Goal: Information Seeking & Learning: Check status

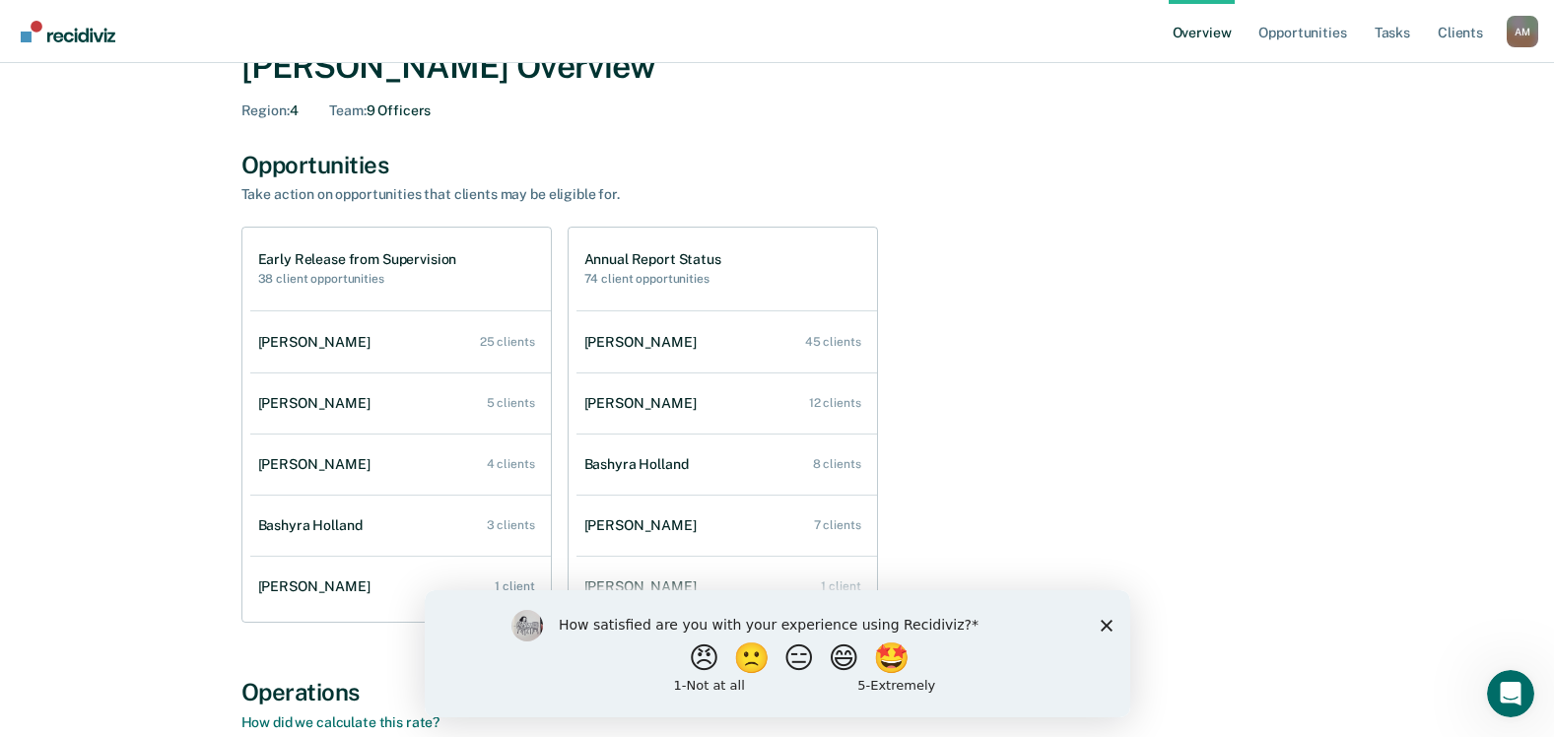
scroll to position [99, 0]
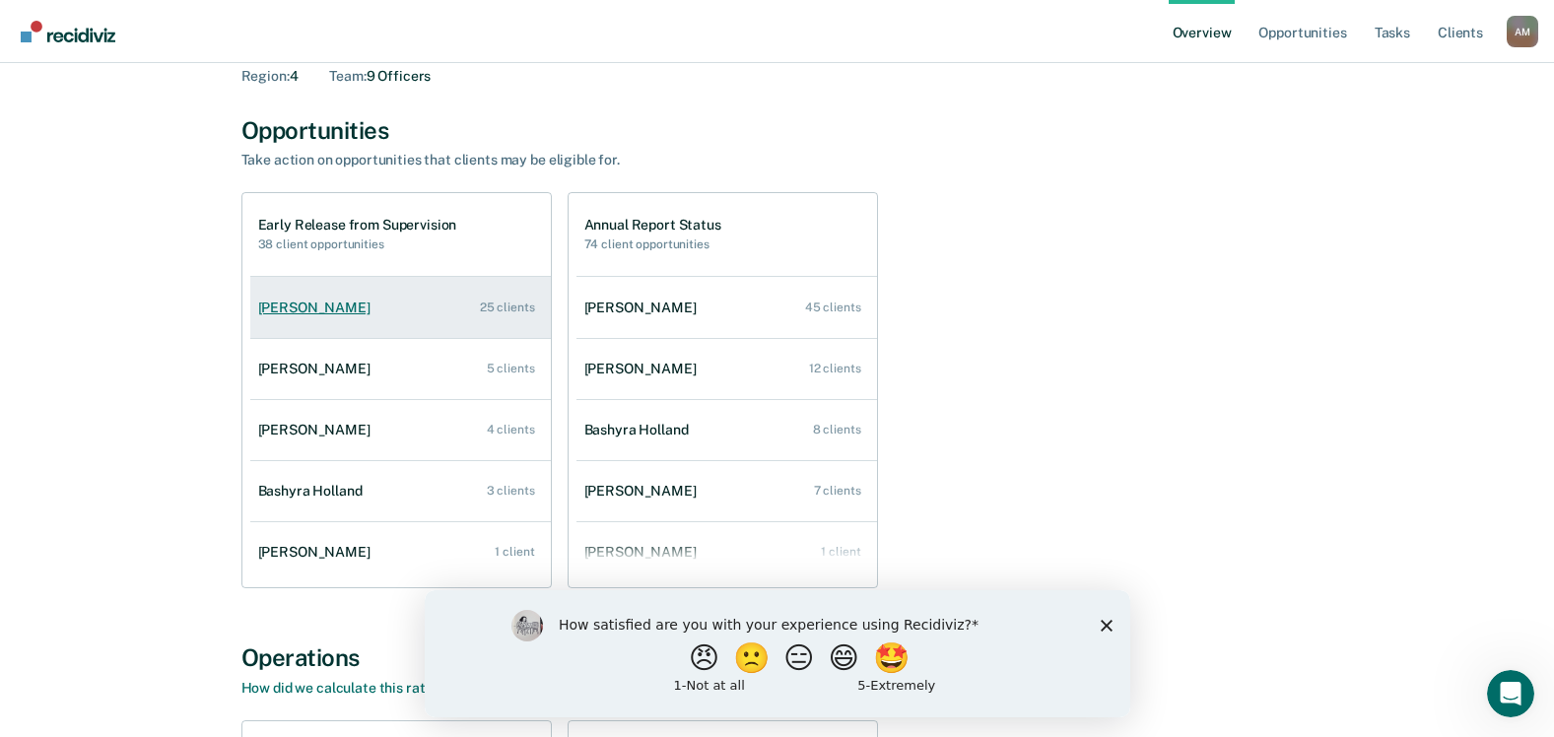
click at [320, 307] on div "[PERSON_NAME]" at bounding box center [318, 307] width 120 height 17
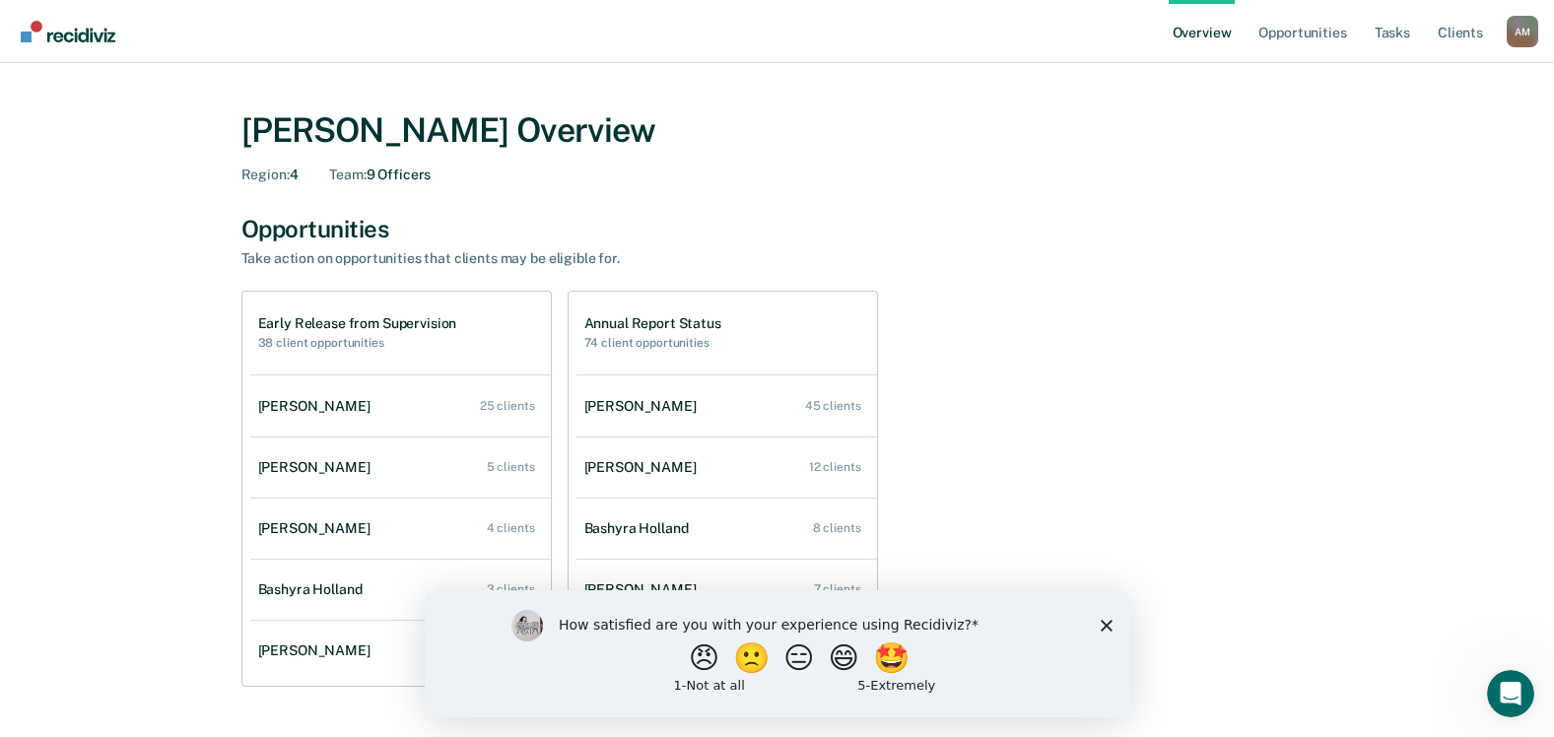
scroll to position [99, 0]
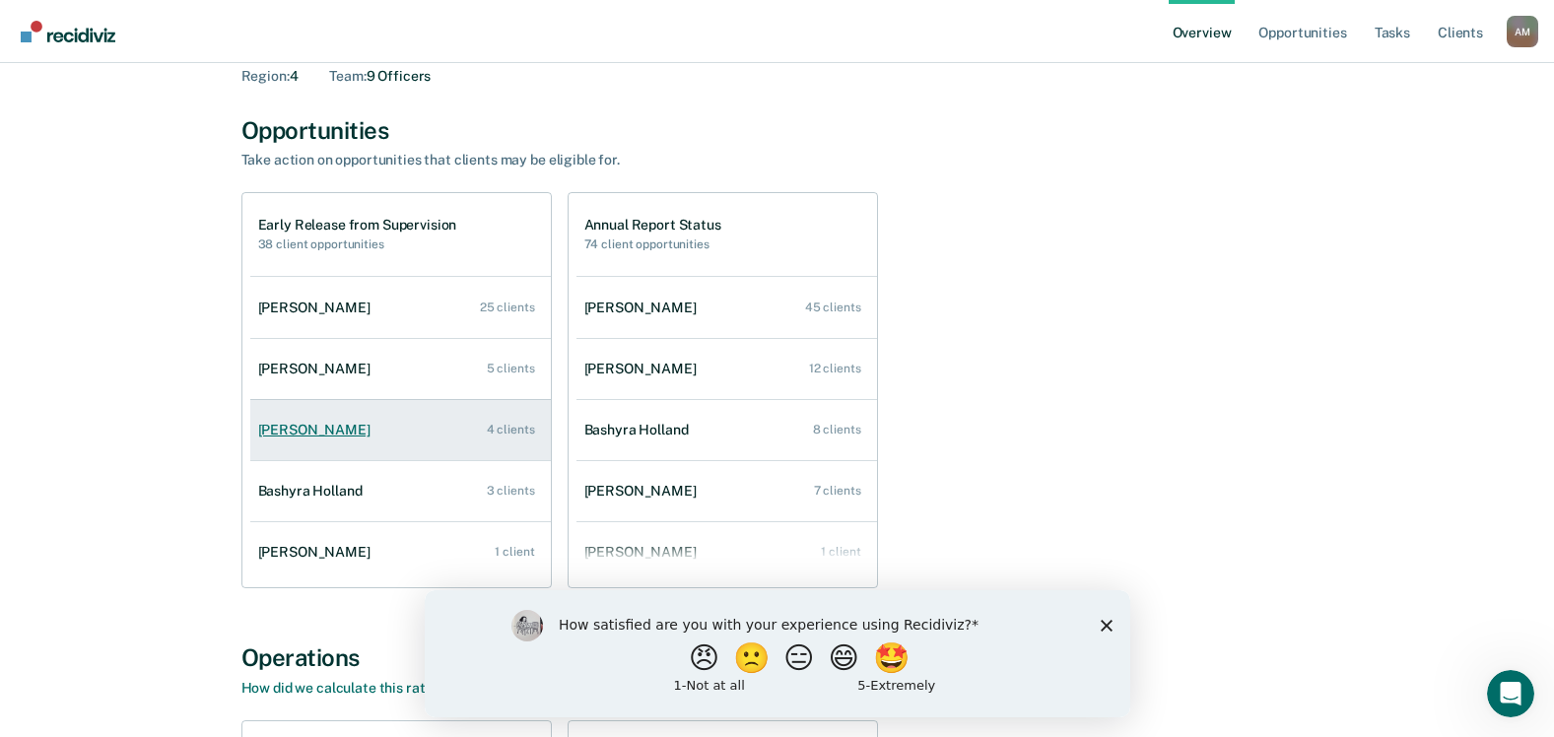
click at [322, 442] on link "[PERSON_NAME] 4 clients" at bounding box center [400, 430] width 300 height 56
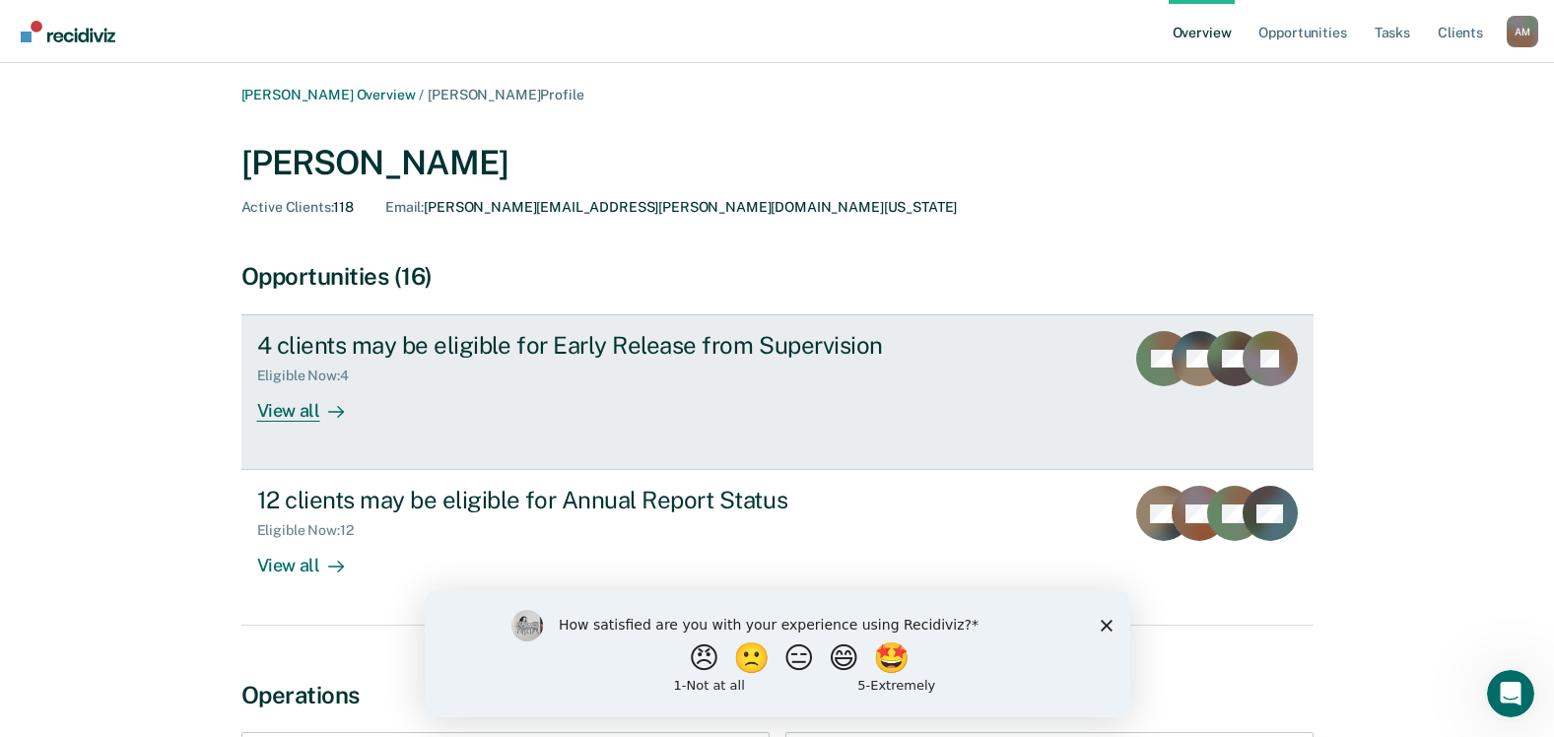
click at [289, 409] on div "View all" at bounding box center [312, 403] width 110 height 38
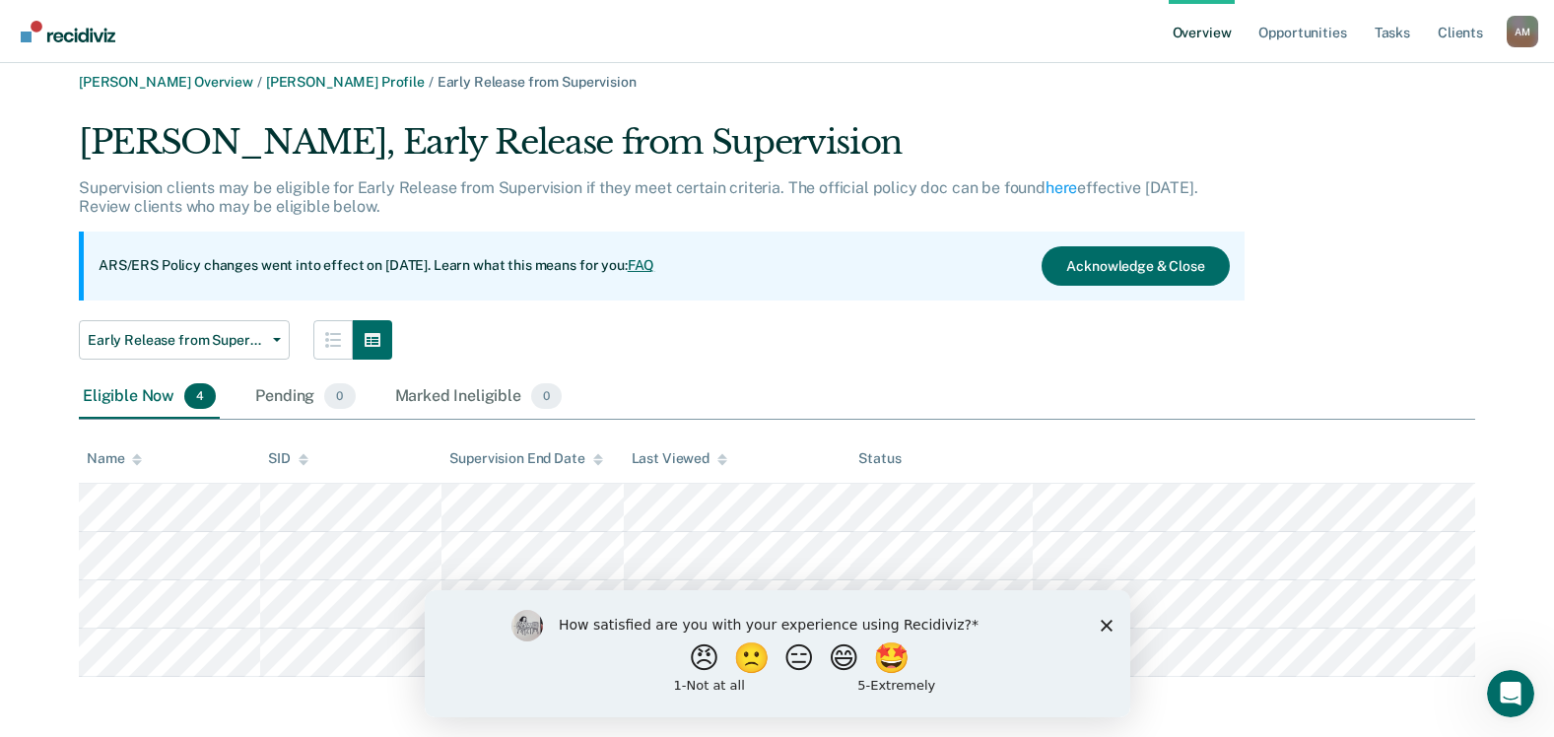
scroll to position [16, 0]
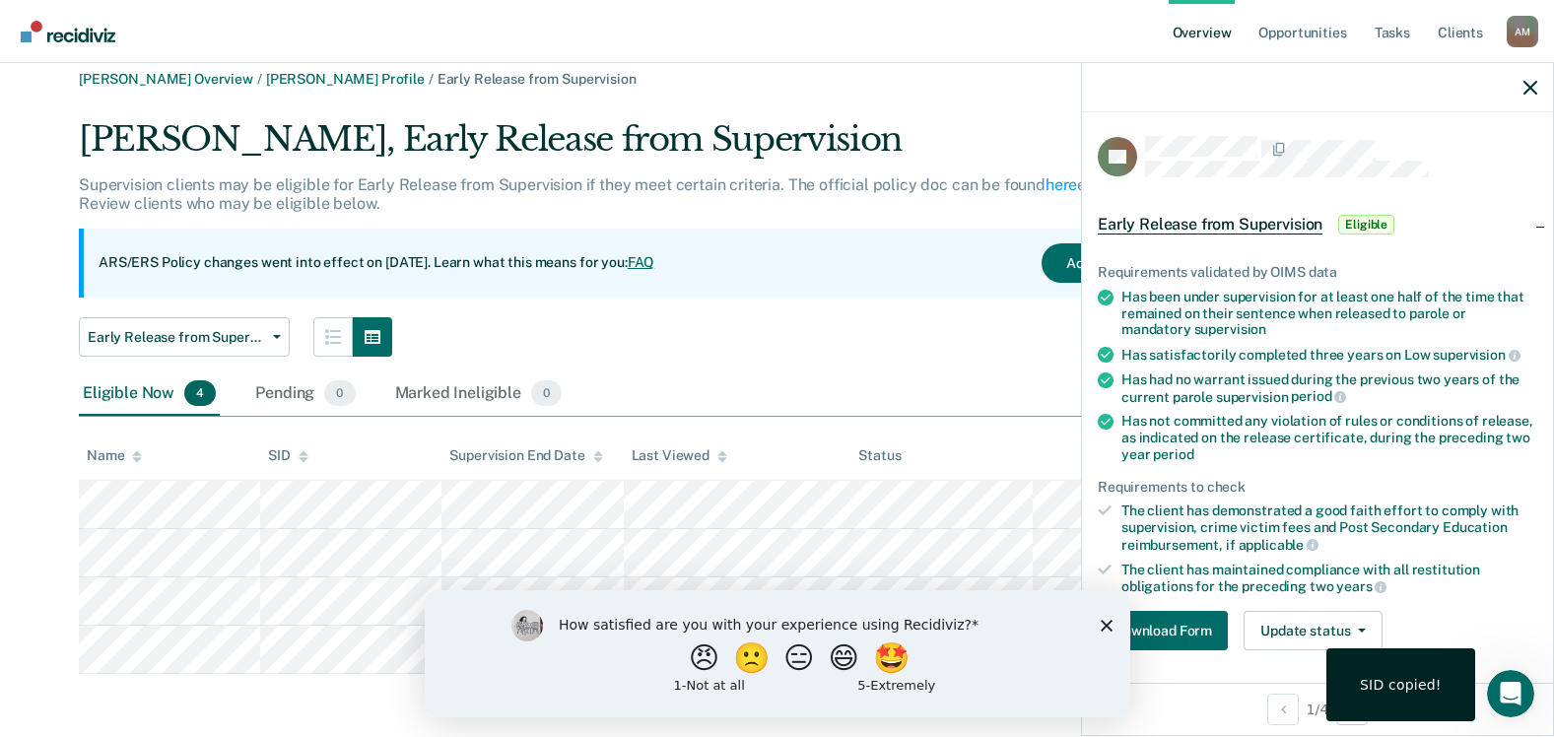
click at [1198, 224] on span "Early Release from Supervision" at bounding box center [1209, 225] width 225 height 20
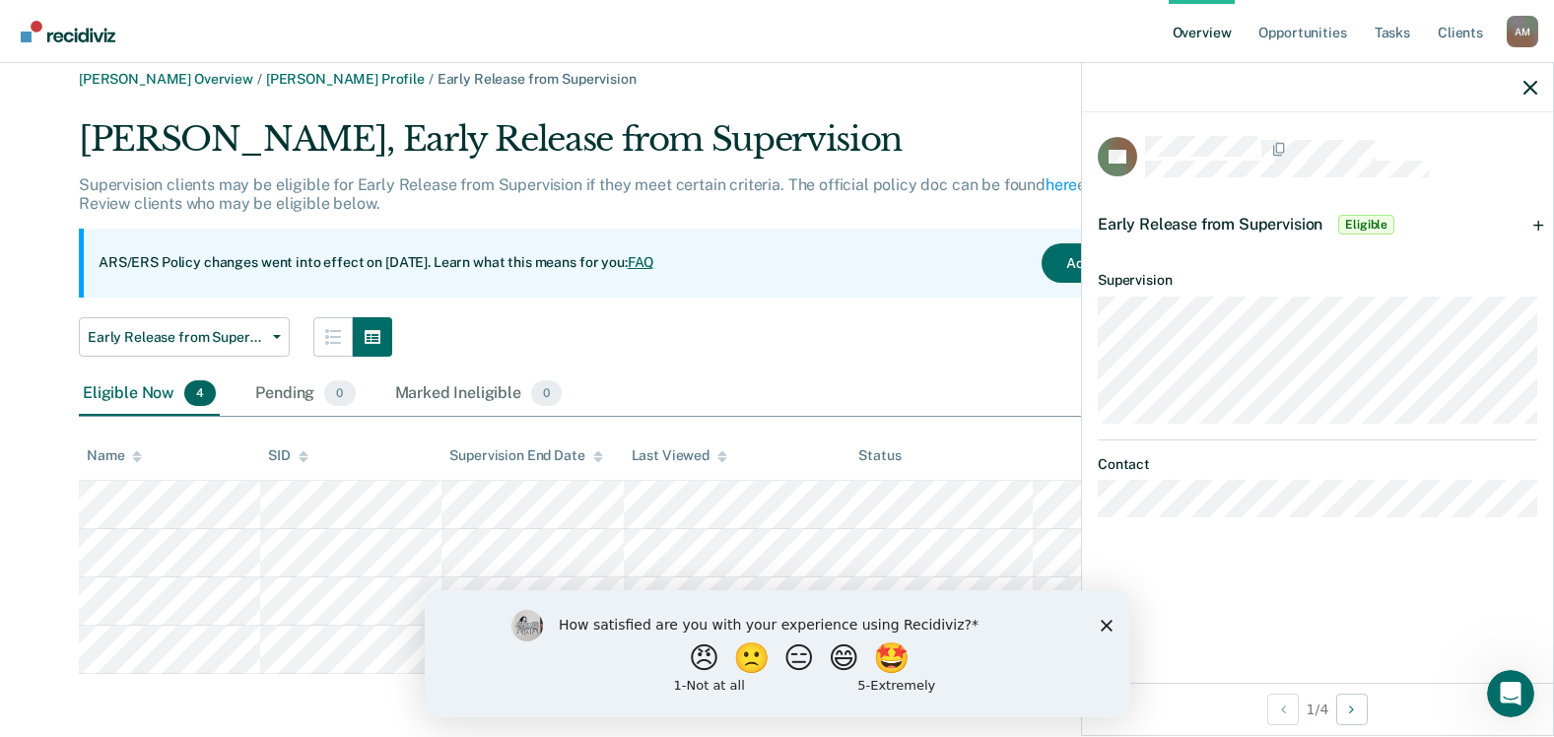
click at [1370, 229] on span "Eligible" at bounding box center [1366, 225] width 56 height 20
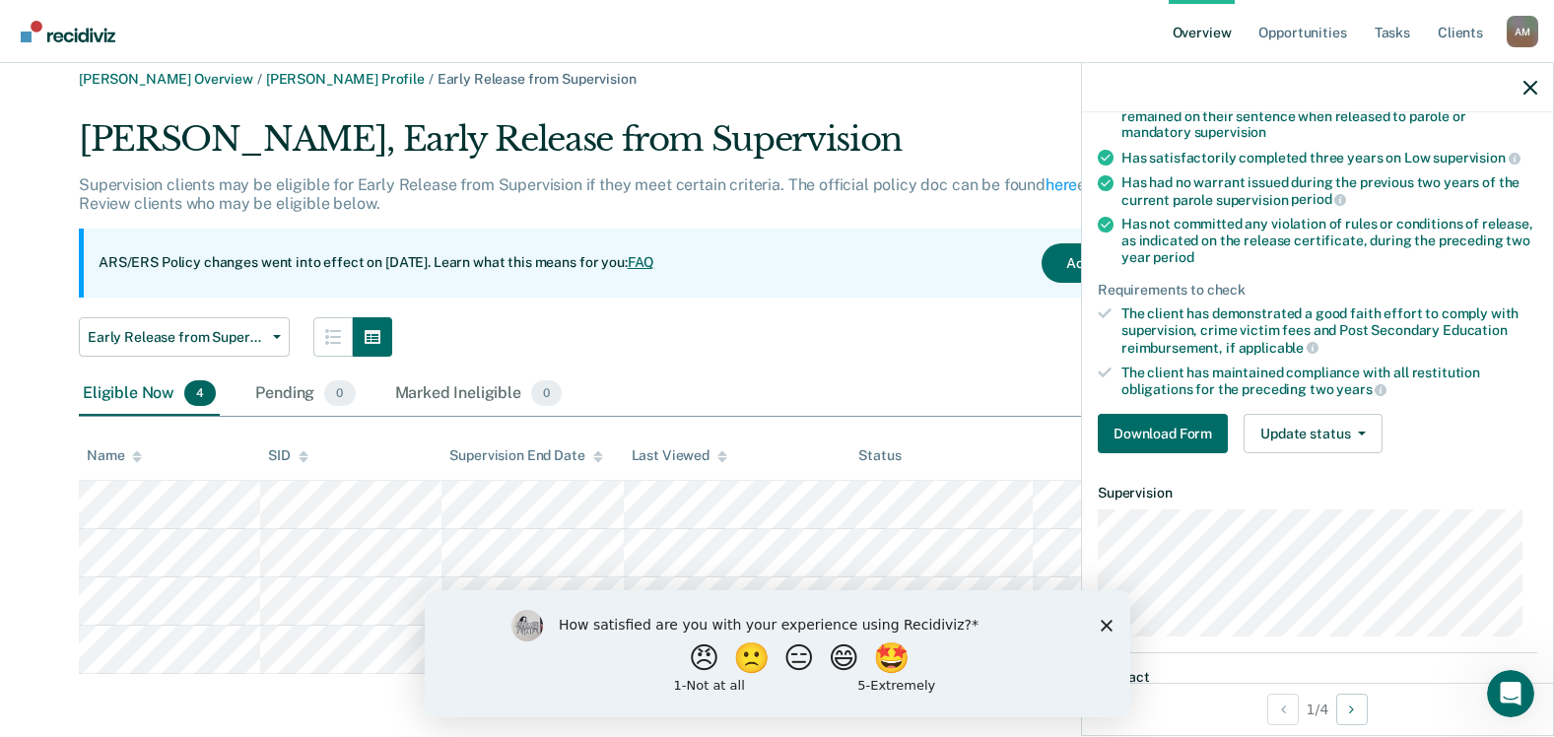
scroll to position [282, 0]
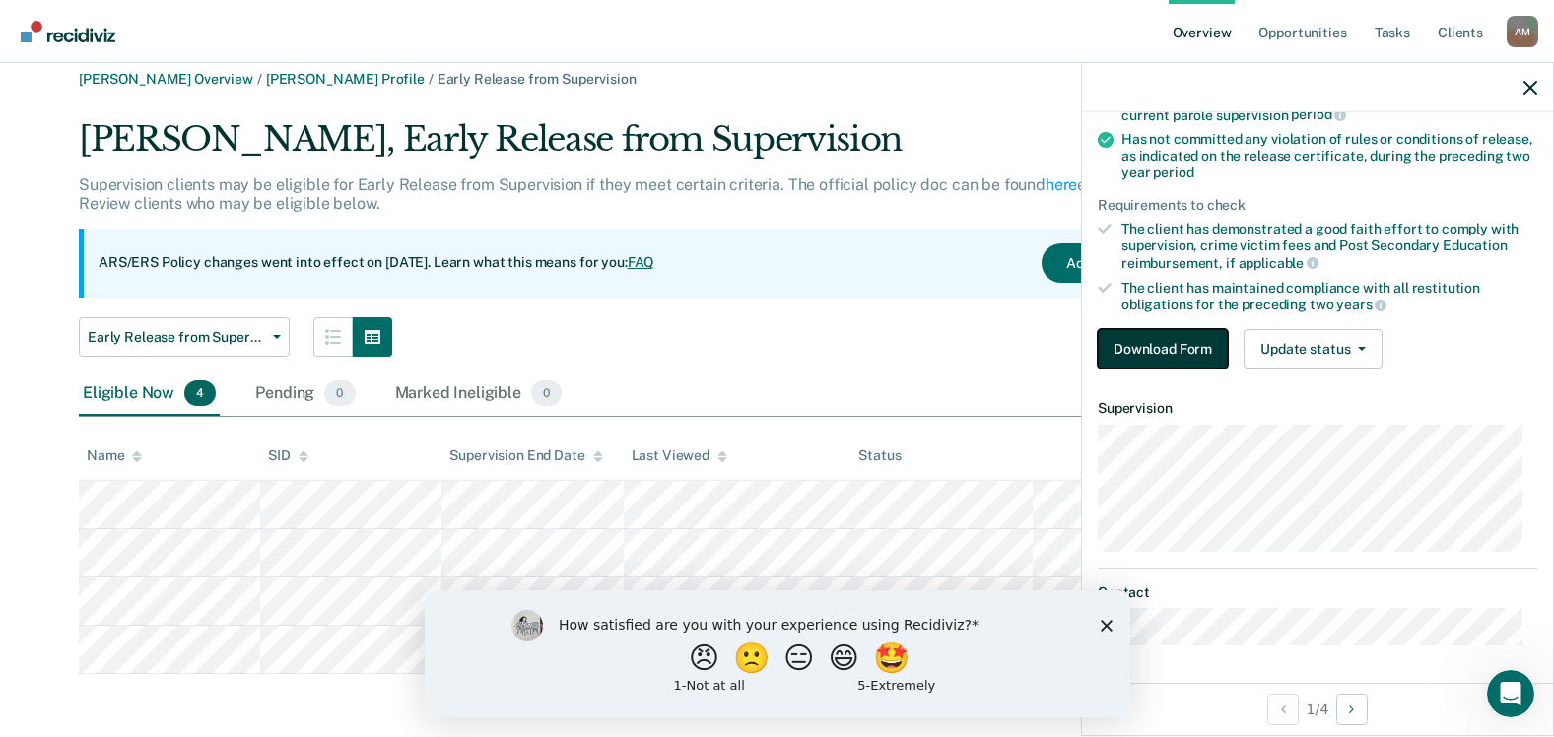
click at [1168, 349] on button "Download Form" at bounding box center [1162, 348] width 130 height 39
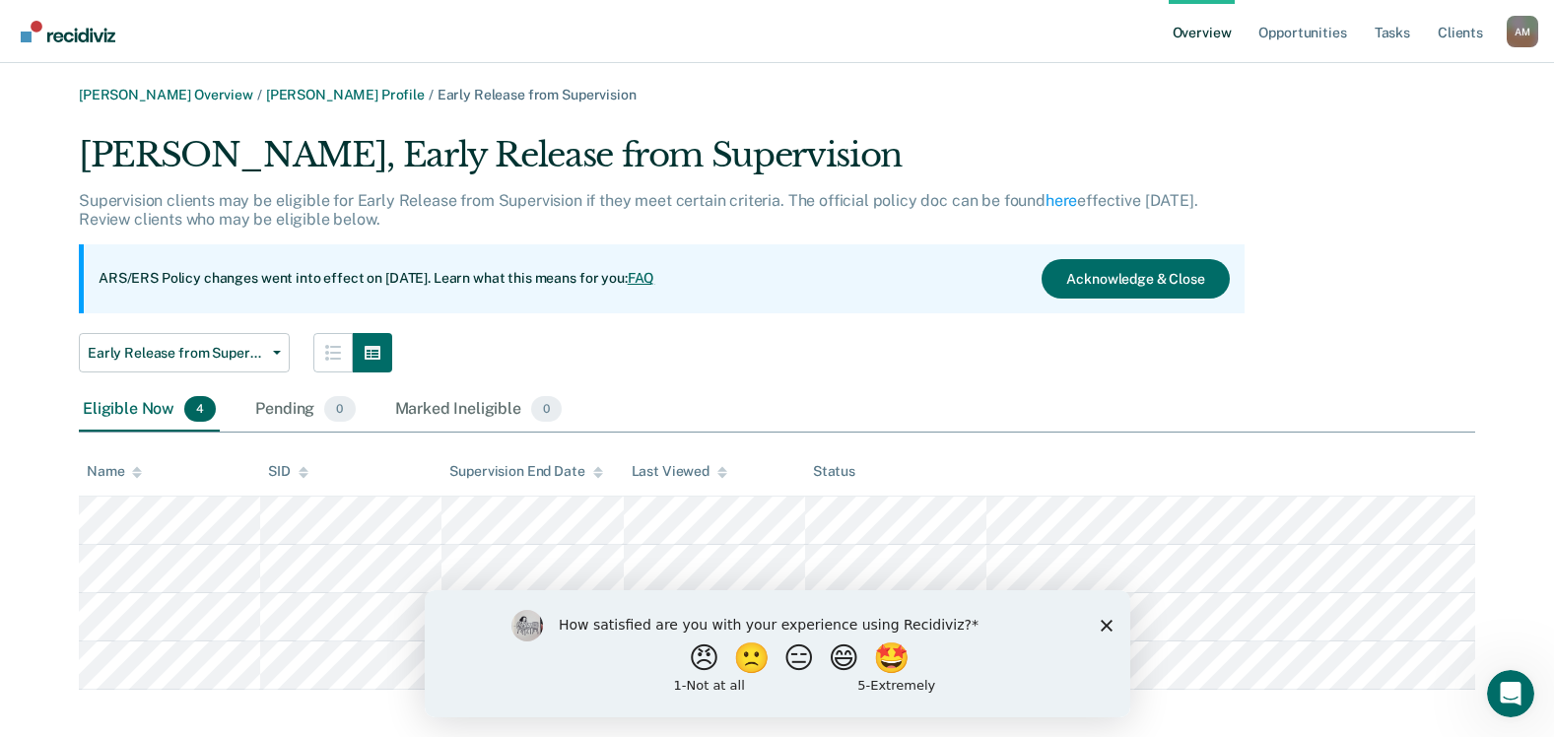
scroll to position [16, 0]
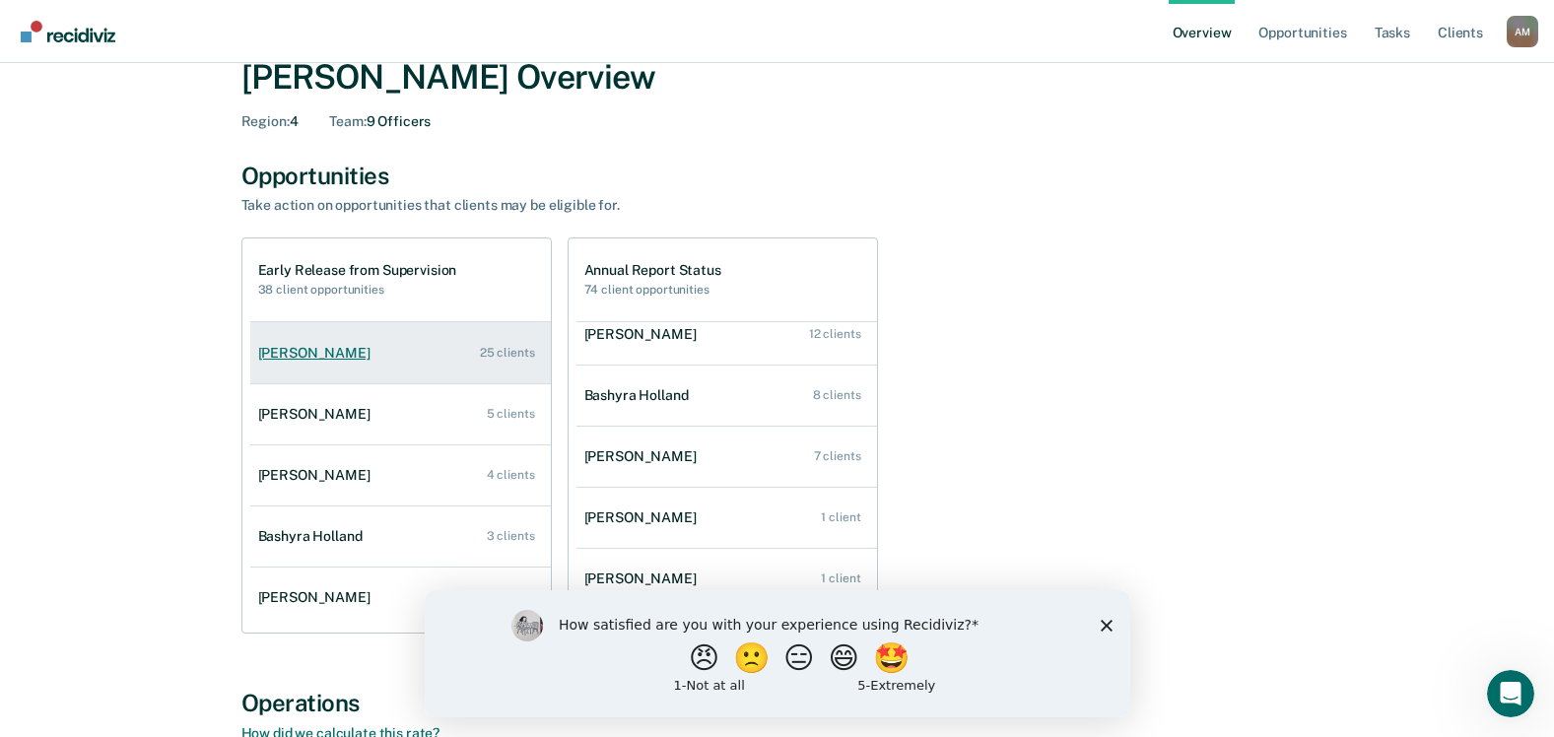
scroll to position [99, 0]
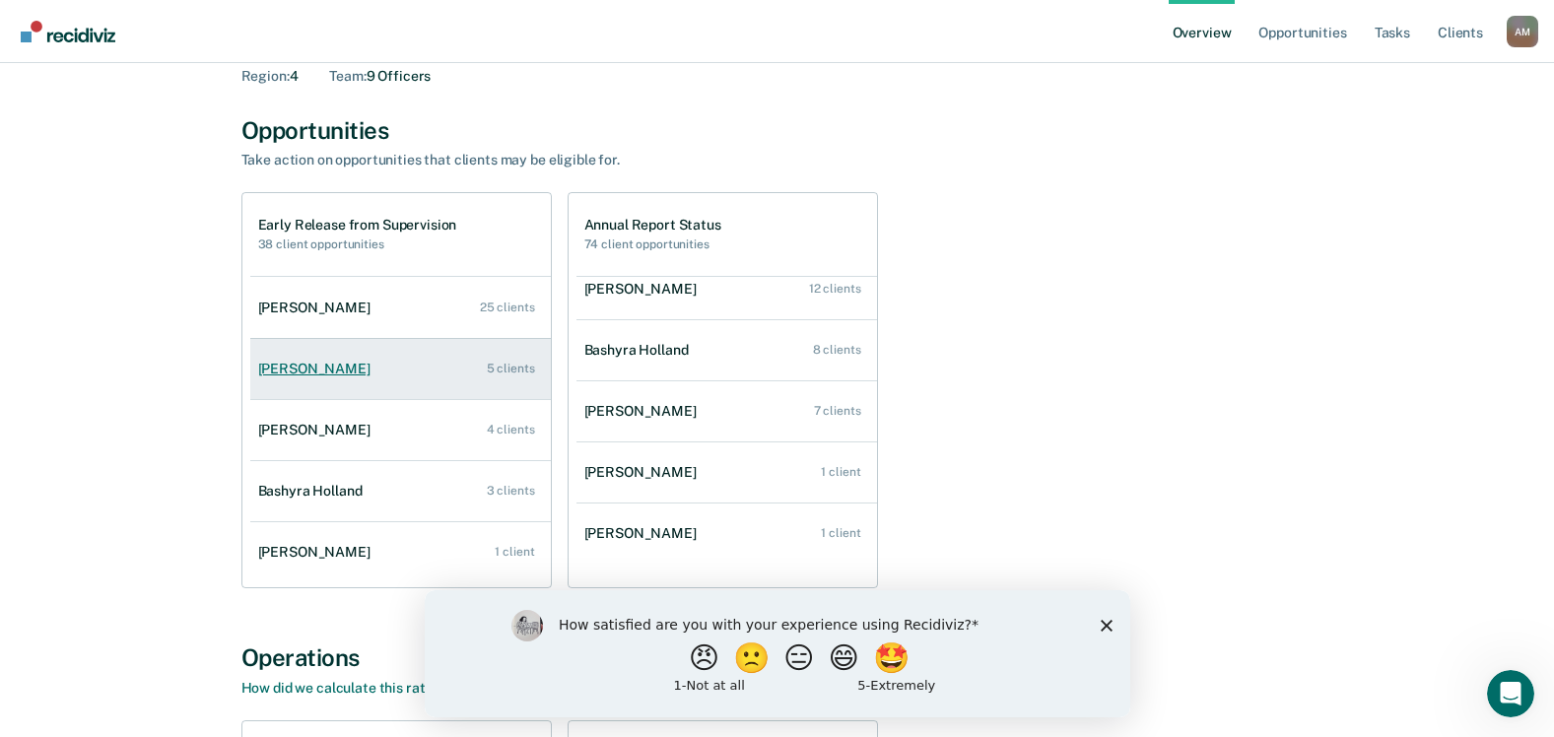
click at [283, 369] on div "[PERSON_NAME]" at bounding box center [318, 369] width 120 height 17
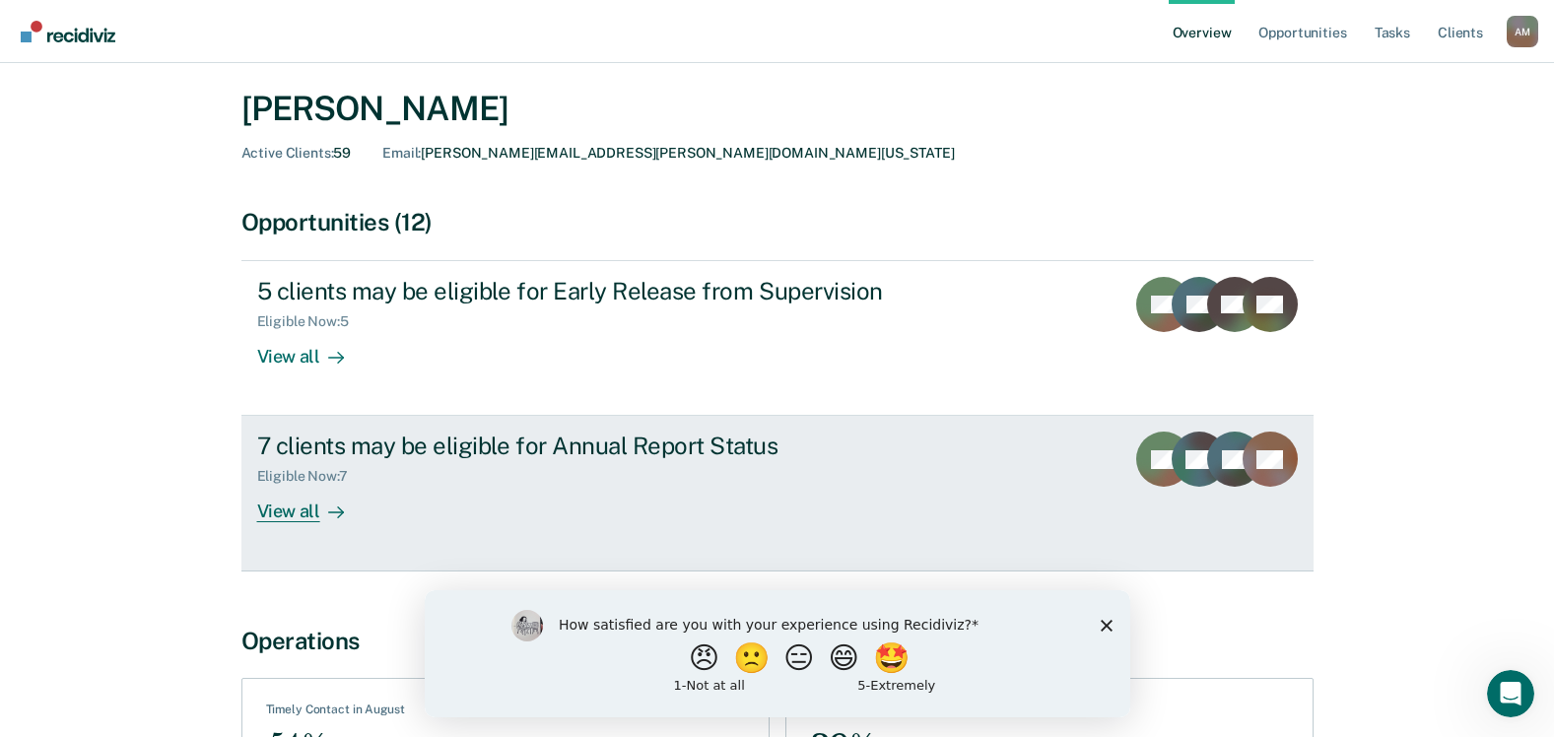
scroll to position [99, 0]
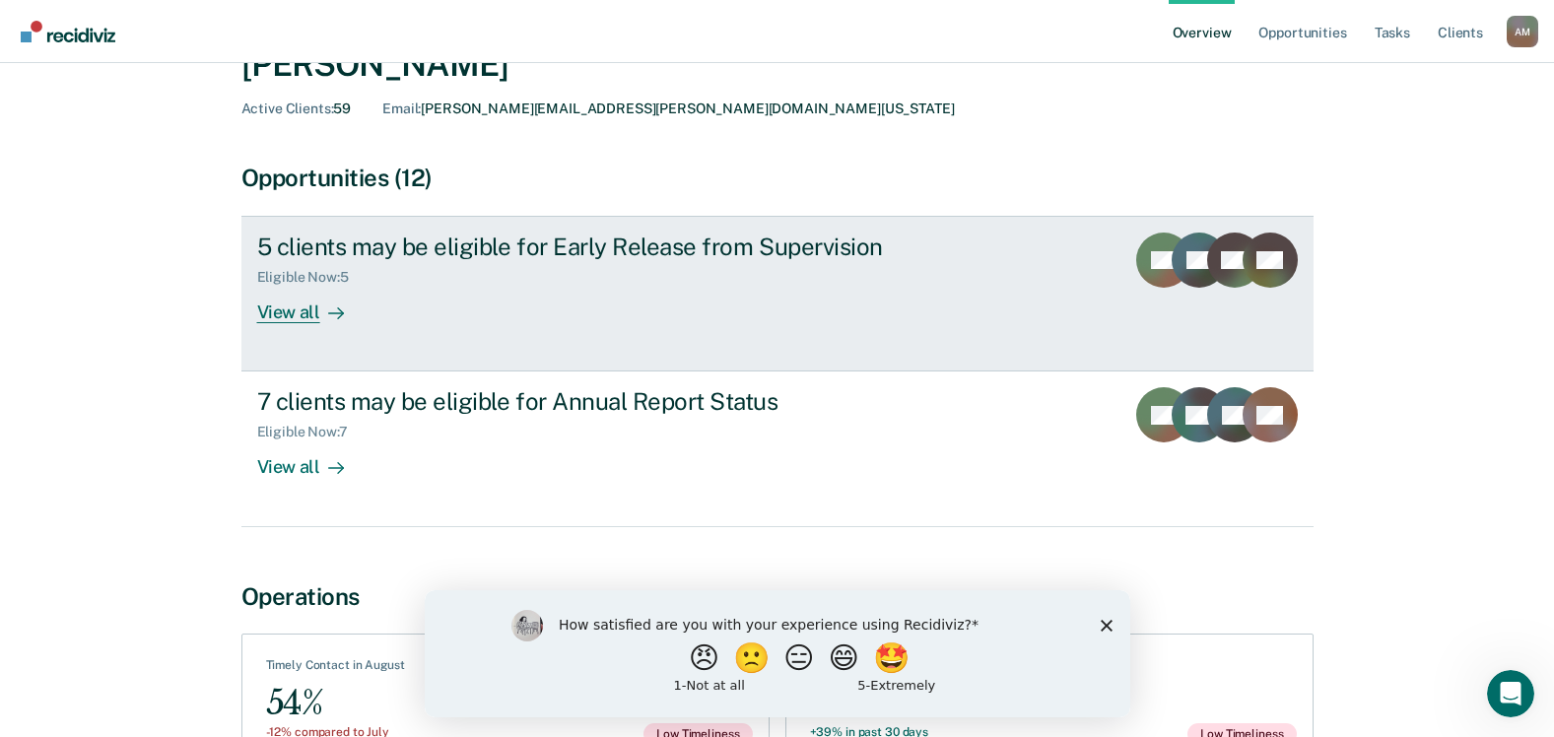
click at [307, 315] on div "View all" at bounding box center [312, 305] width 110 height 38
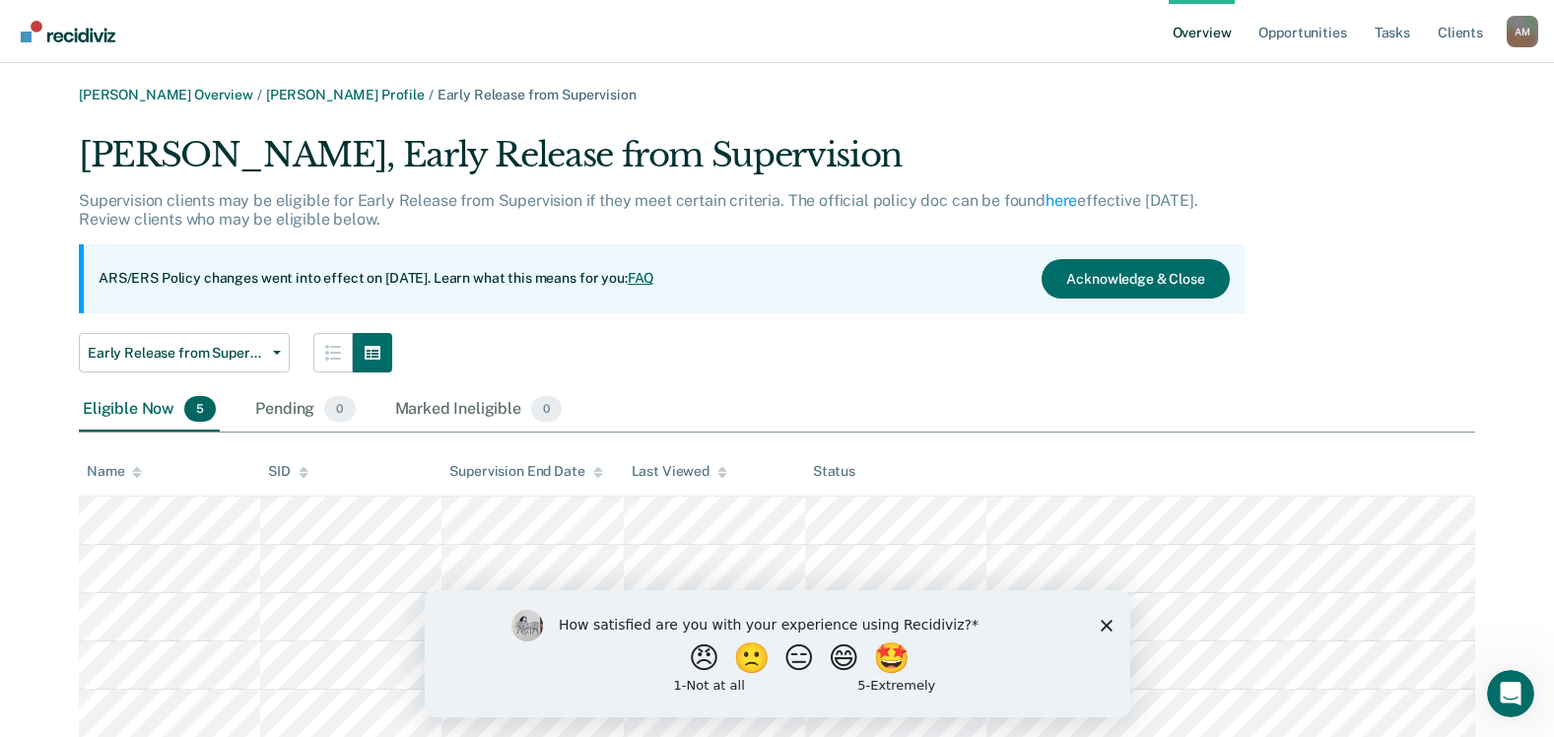
scroll to position [64, 0]
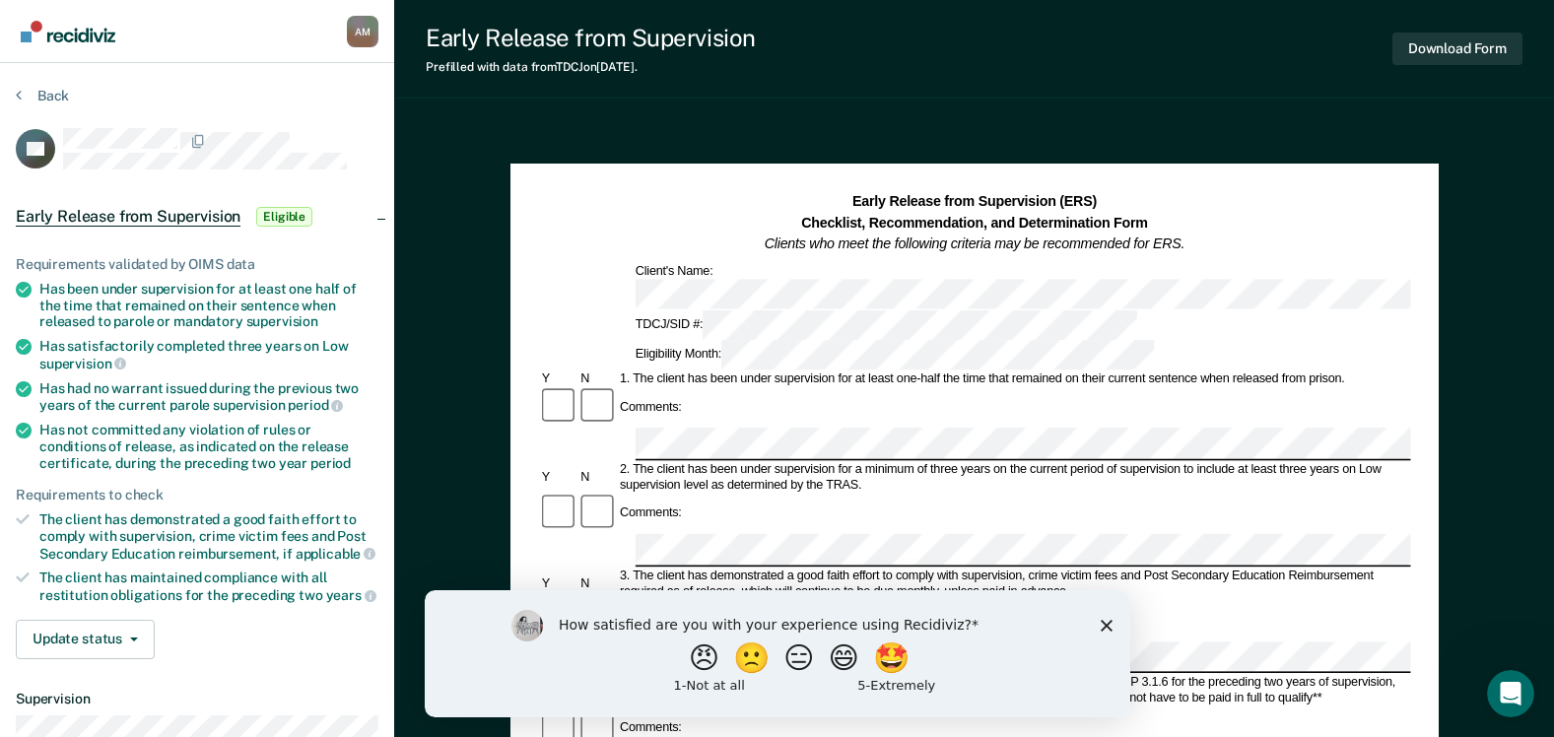
scroll to position [64, 0]
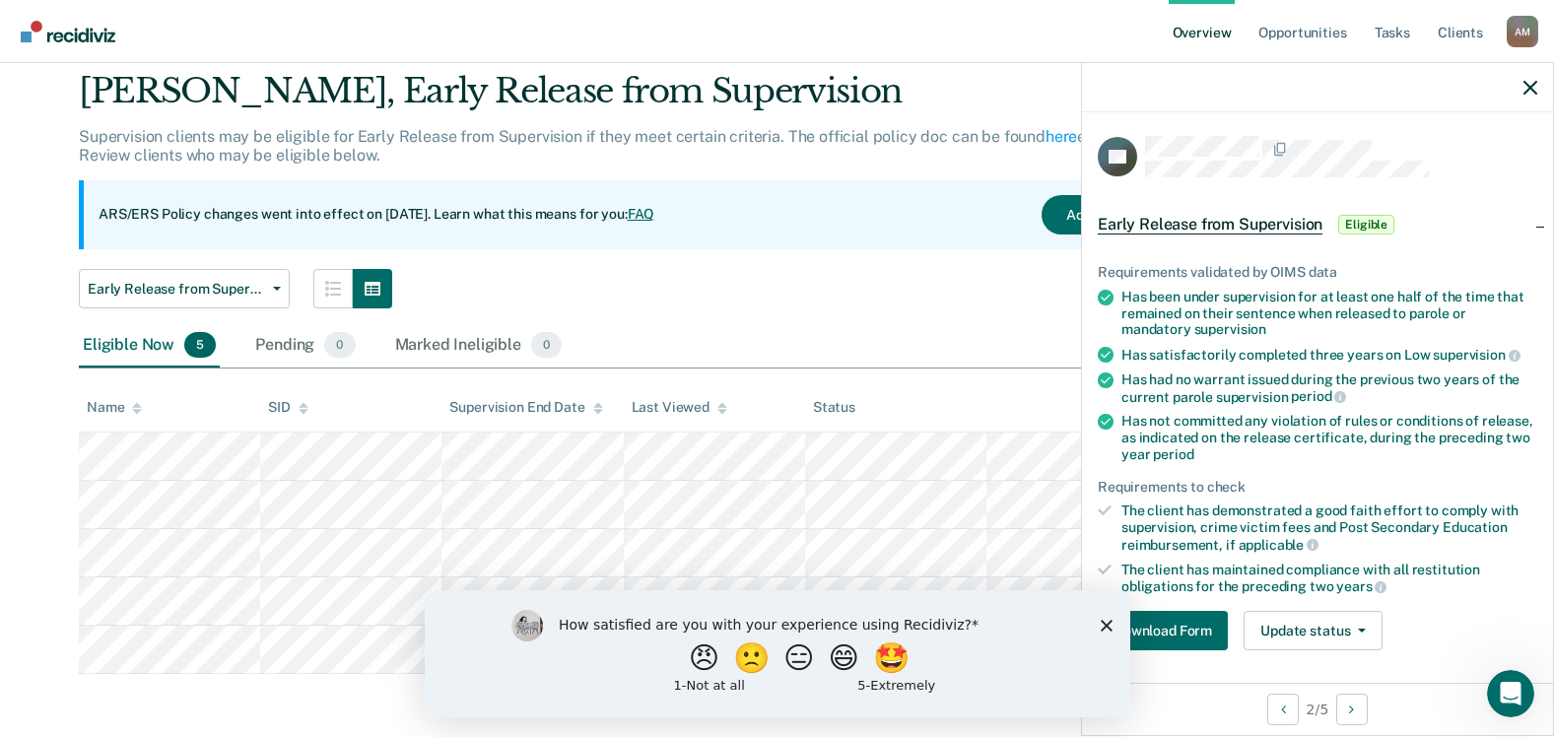
click at [881, 288] on div "Early Release from Supervision Annual Report Status Early Release from Supervis…" at bounding box center [661, 288] width 1165 height 39
click at [1273, 710] on button "Previous Opportunity" at bounding box center [1283, 710] width 32 height 32
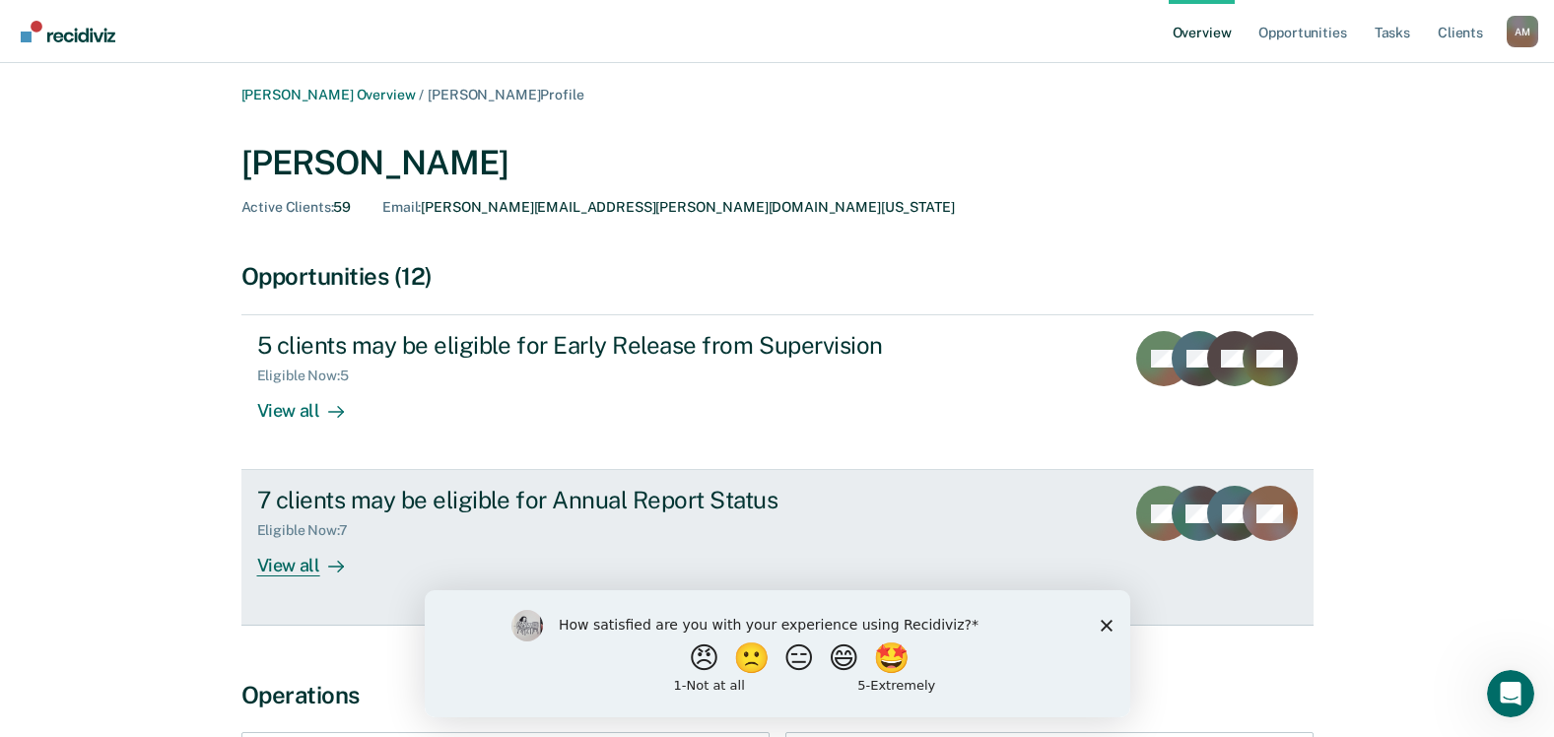
click at [285, 573] on div "View all" at bounding box center [312, 558] width 110 height 38
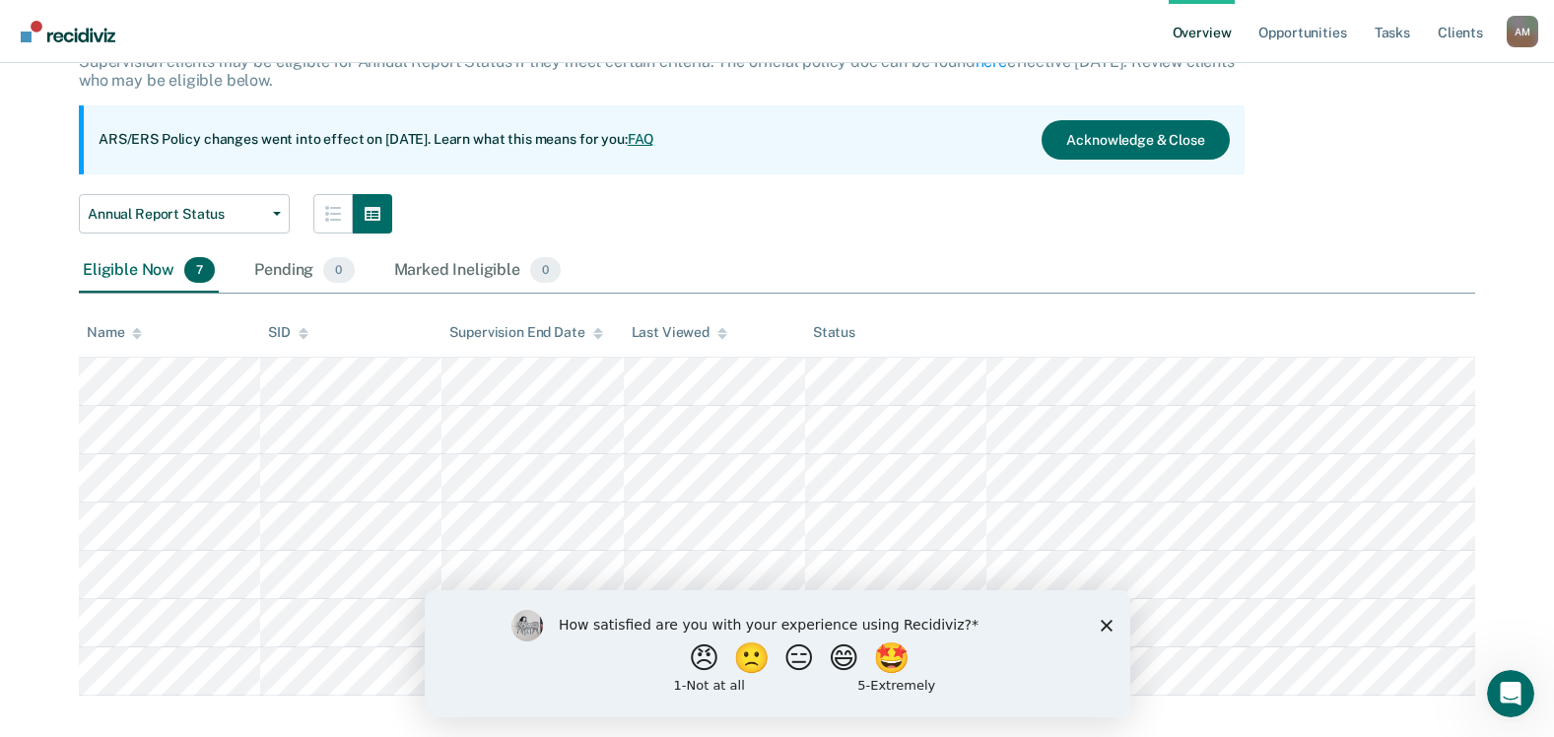
scroll to position [161, 0]
